Goal: Task Accomplishment & Management: Complete application form

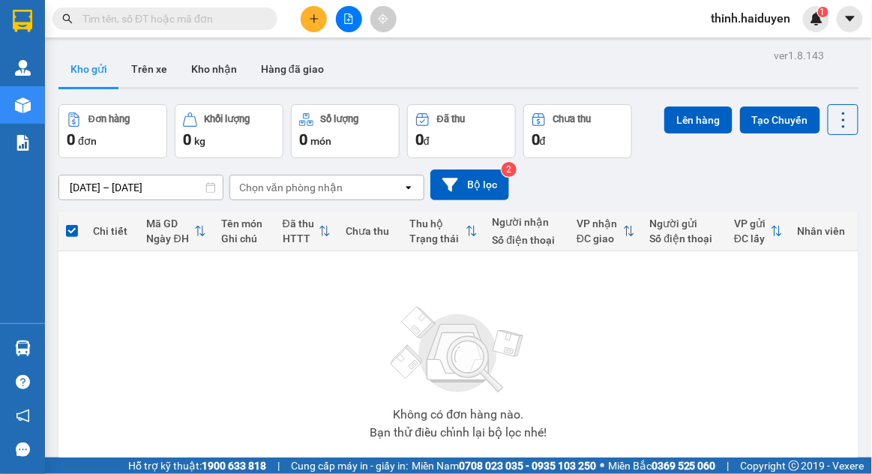
scroll to position [69, 0]
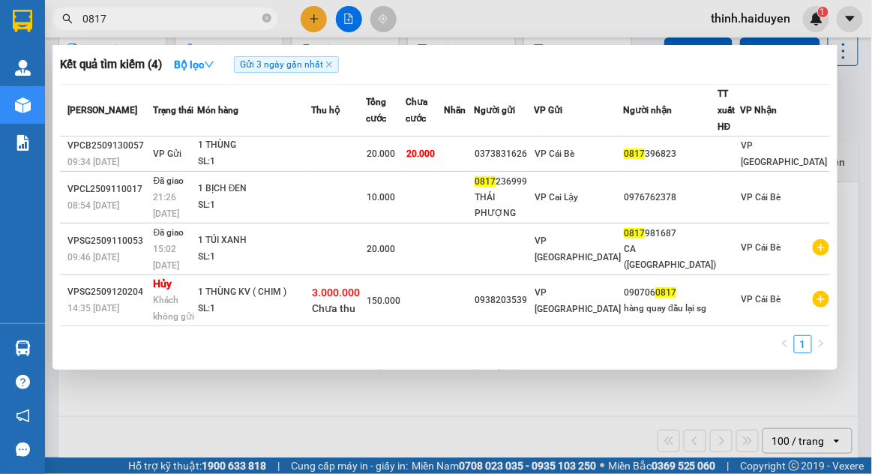
type input "0817"
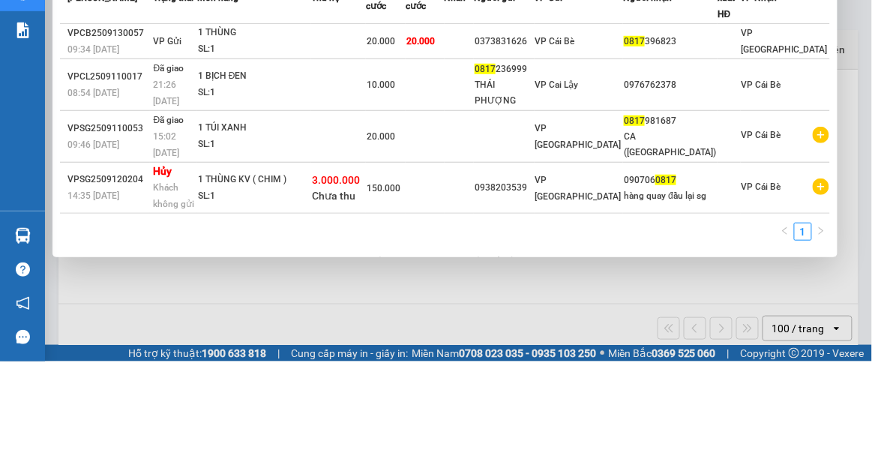
click at [533, 292] on div "0938203539" at bounding box center [504, 300] width 58 height 16
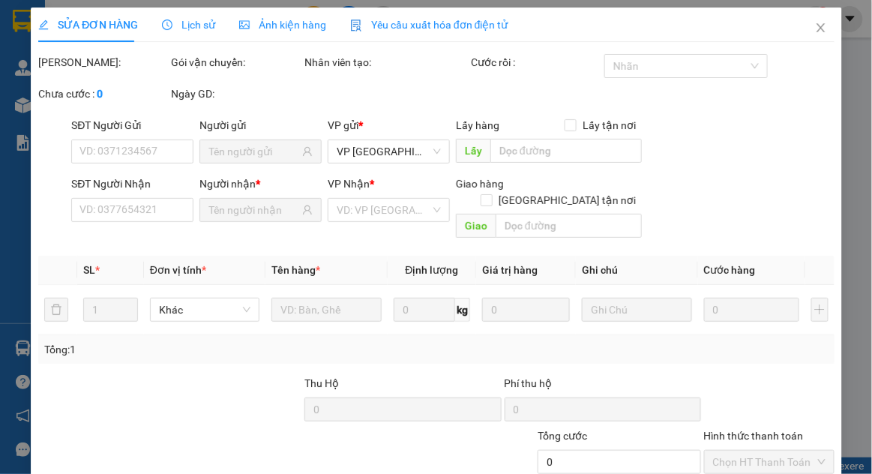
type input "0938203539"
type input "0907060817"
type input "hàng quay đầu lại sg"
type input "3.000.000"
type input "150.000"
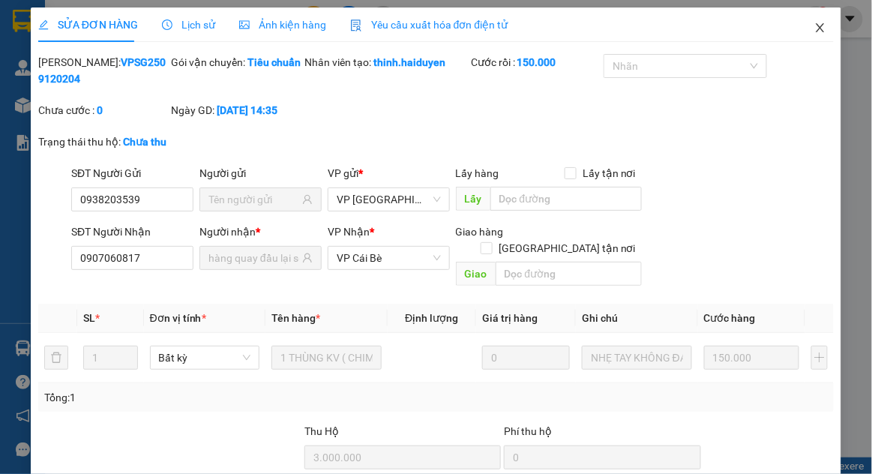
click at [820, 31] on icon "close" at bounding box center [820, 28] width 12 height 12
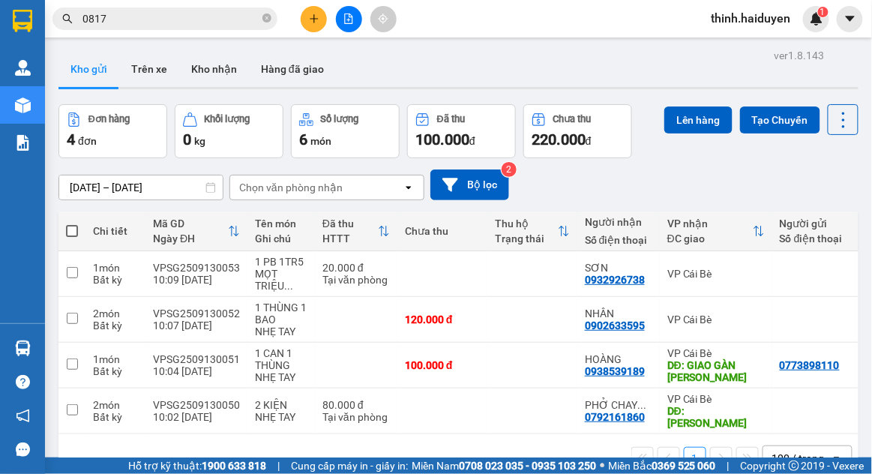
click at [130, 22] on input "0817" at bounding box center [170, 18] width 177 height 16
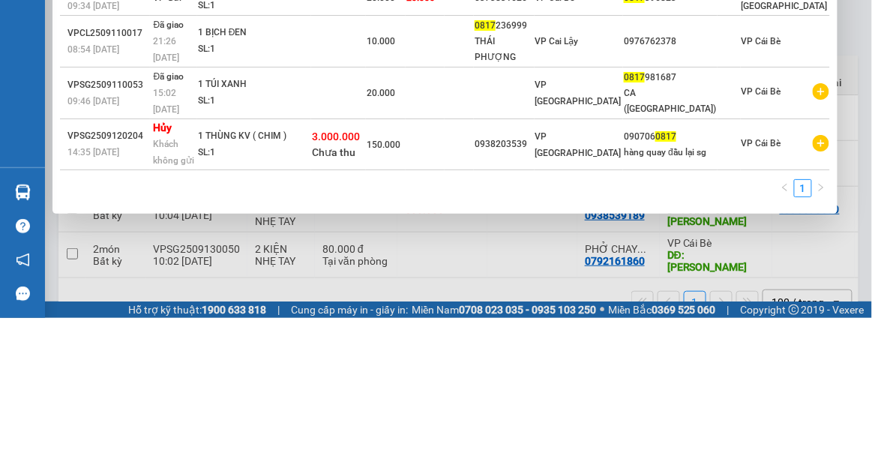
click at [717, 301] on div "hàng quay đầu lại sg" at bounding box center [670, 309] width 93 height 16
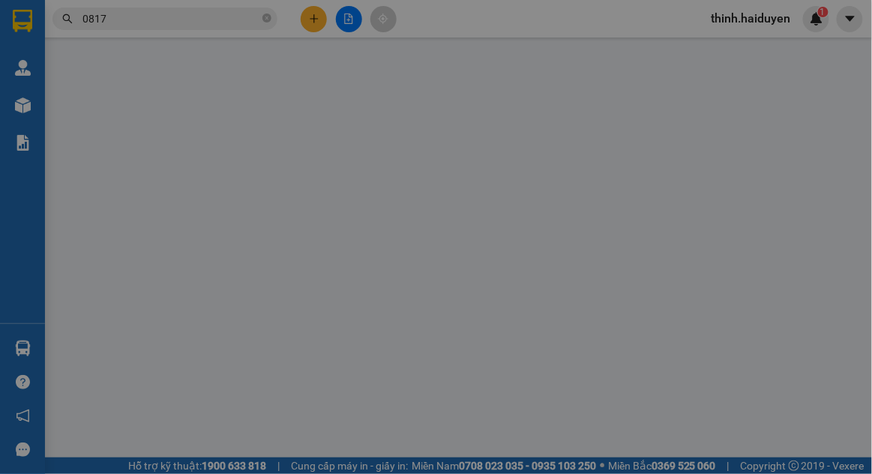
type input "0938203539"
type input "0907060817"
type input "hàng quay đầu lại sg"
type input "3.000.000"
type input "150.000"
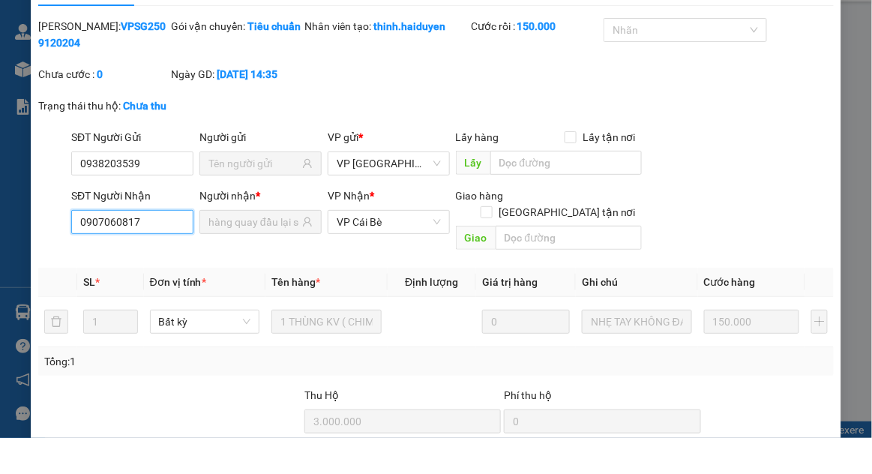
click at [106, 261] on input "0907060817" at bounding box center [132, 258] width 122 height 24
click at [104, 261] on input "0907060817" at bounding box center [132, 258] width 122 height 24
click at [100, 262] on input "0907060817" at bounding box center [132, 258] width 122 height 24
click at [106, 253] on input "0907060817" at bounding box center [132, 258] width 122 height 24
click at [106, 256] on input "0907060817" at bounding box center [132, 258] width 122 height 24
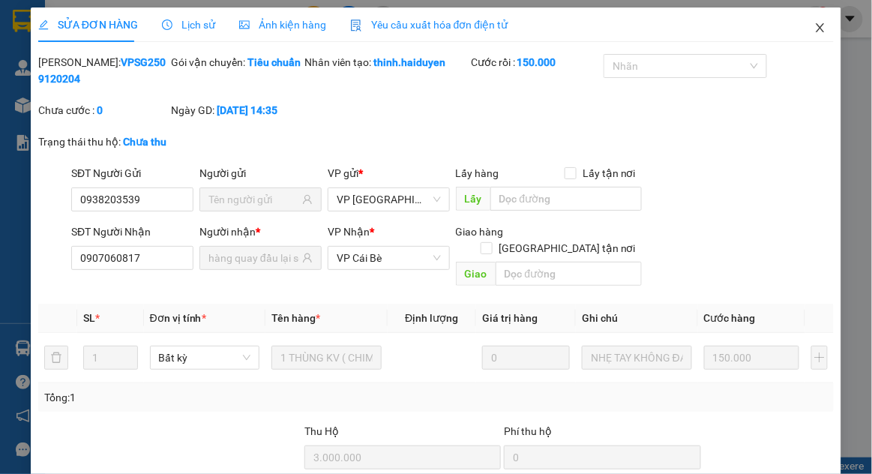
click at [810, 37] on span "Close" at bounding box center [820, 28] width 42 height 42
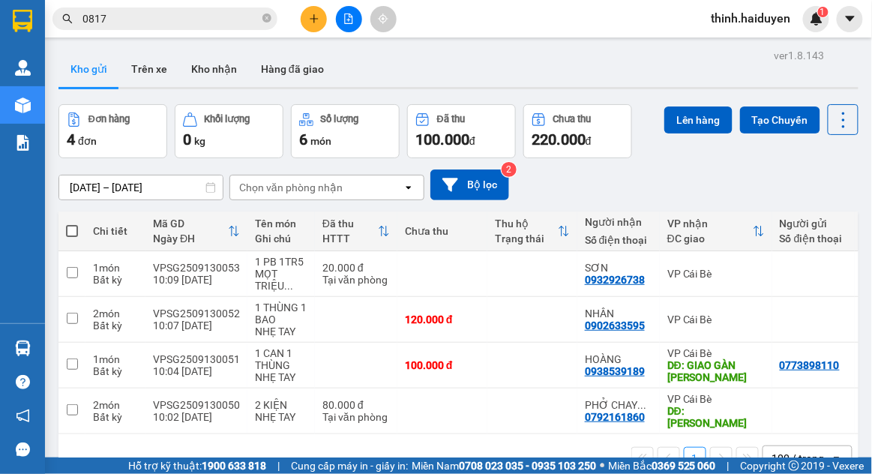
click at [115, 22] on input "0817" at bounding box center [170, 18] width 177 height 16
click at [111, 16] on input "0817" at bounding box center [170, 18] width 177 height 16
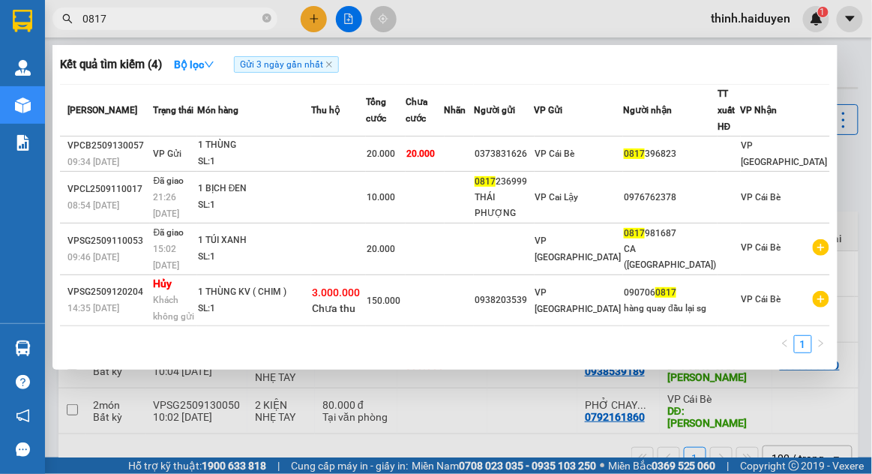
click at [258, 14] on input "0817" at bounding box center [170, 18] width 177 height 16
click at [257, 18] on input "0817" at bounding box center [170, 18] width 177 height 16
click at [268, 22] on span at bounding box center [266, 19] width 9 height 14
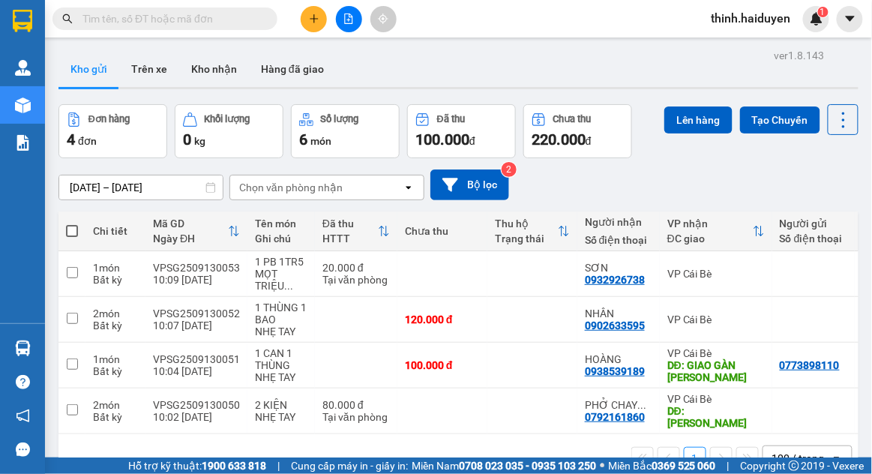
click at [100, 16] on input "text" at bounding box center [170, 18] width 177 height 16
click at [94, 19] on input "text" at bounding box center [170, 18] width 177 height 16
click at [94, 16] on input "text" at bounding box center [170, 18] width 177 height 16
click at [85, 18] on input "text" at bounding box center [170, 18] width 177 height 16
click at [85, 14] on input "text" at bounding box center [170, 18] width 177 height 16
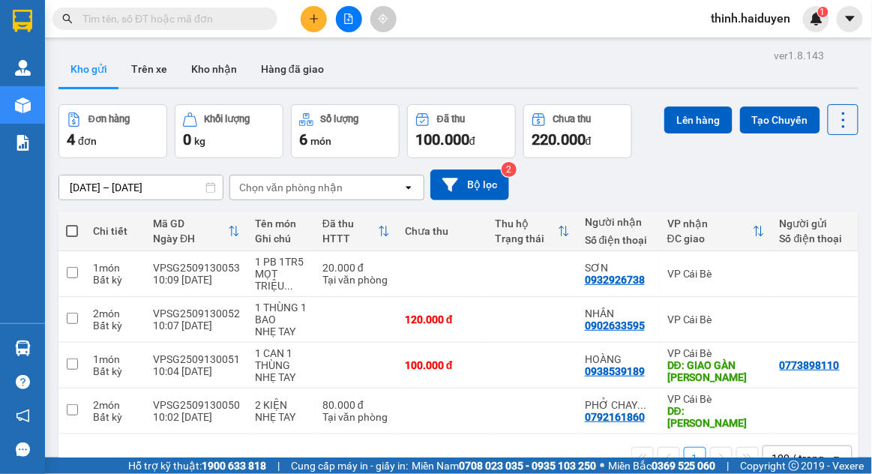
paste input "0907060817"
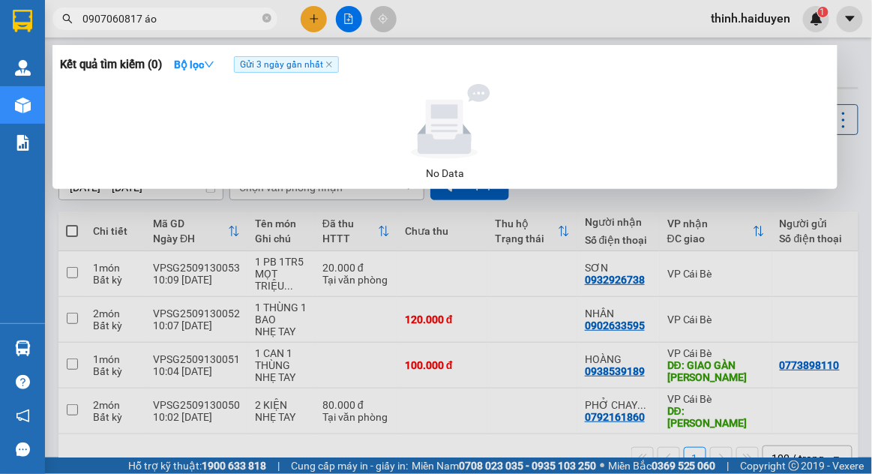
type input "0907060817 áo"
